Goal: Find specific page/section: Find specific page/section

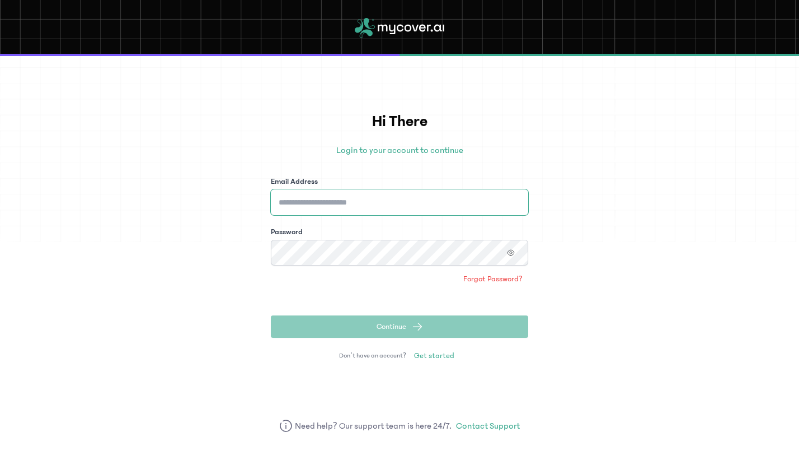
type input "**********"
click at [421, 334] on button "Continue" at bounding box center [400, 326] width 258 height 22
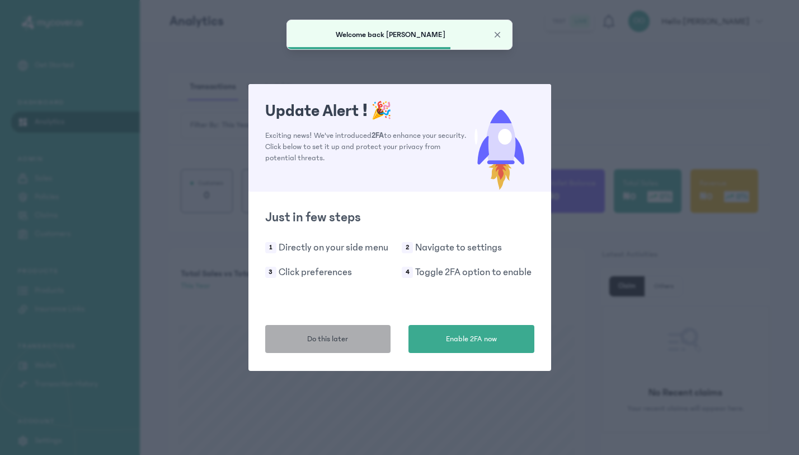
click at [324, 329] on button "Do this later" at bounding box center [328, 339] width 126 height 28
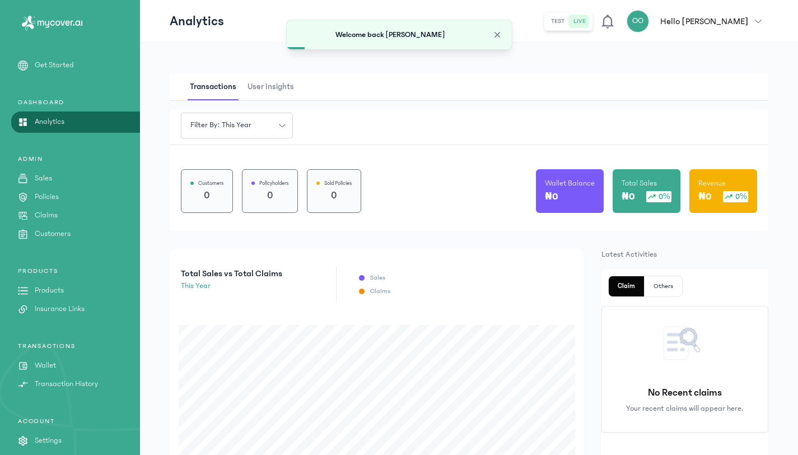
scroll to position [26, 0]
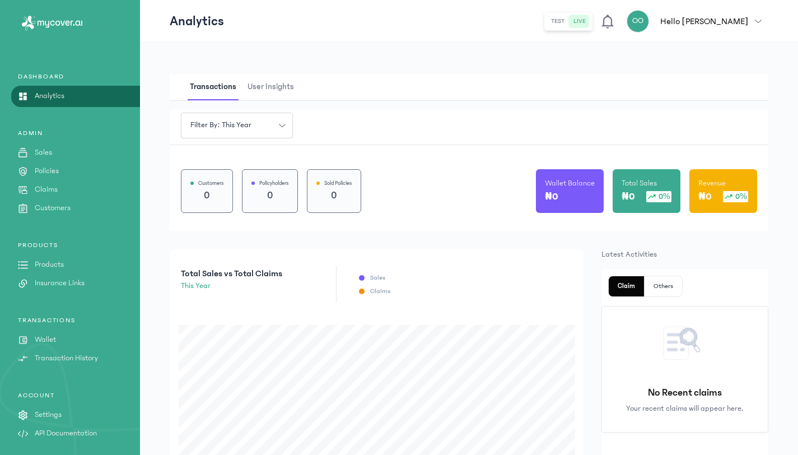
click at [33, 270] on link "Products" at bounding box center [70, 265] width 140 height 12
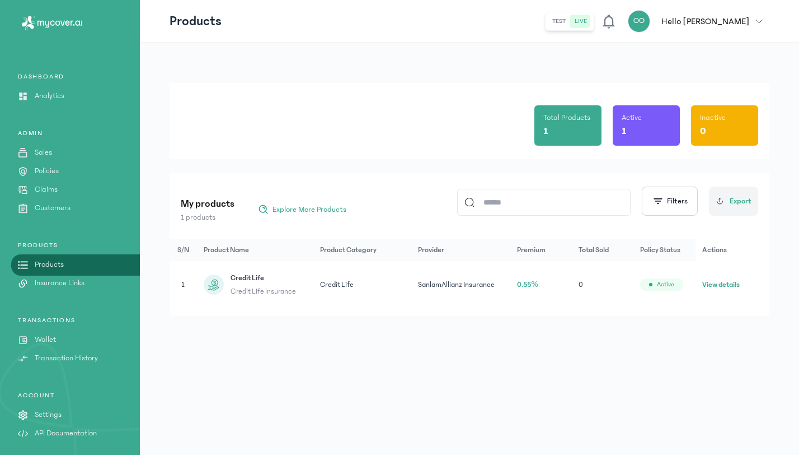
click at [710, 283] on button "View details" at bounding box center [722, 284] width 38 height 11
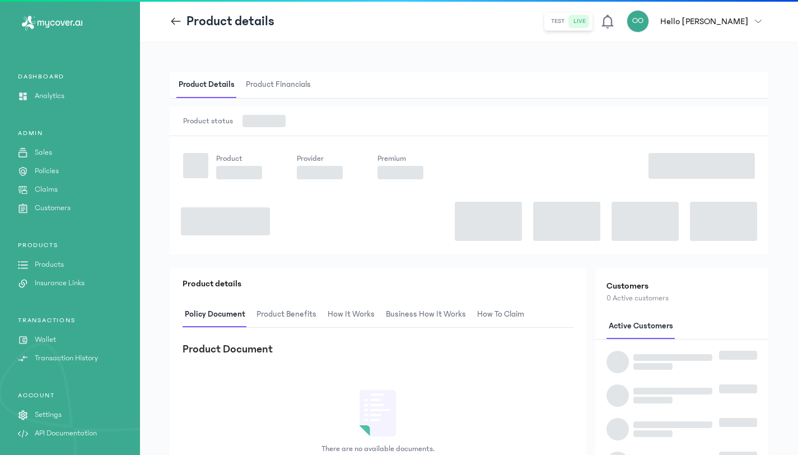
click at [710, 283] on h2 "Customers" at bounding box center [681, 285] width 151 height 13
